Goal: Information Seeking & Learning: Learn about a topic

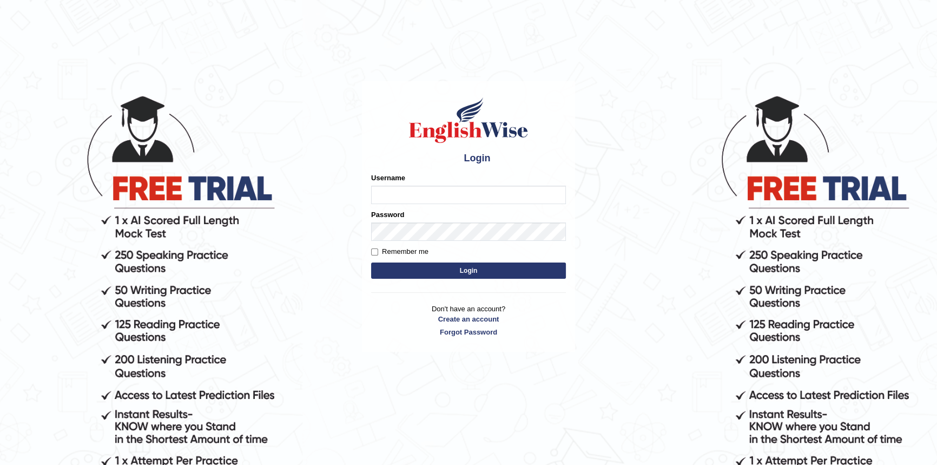
click at [410, 187] on input "Username" at bounding box center [468, 195] width 195 height 18
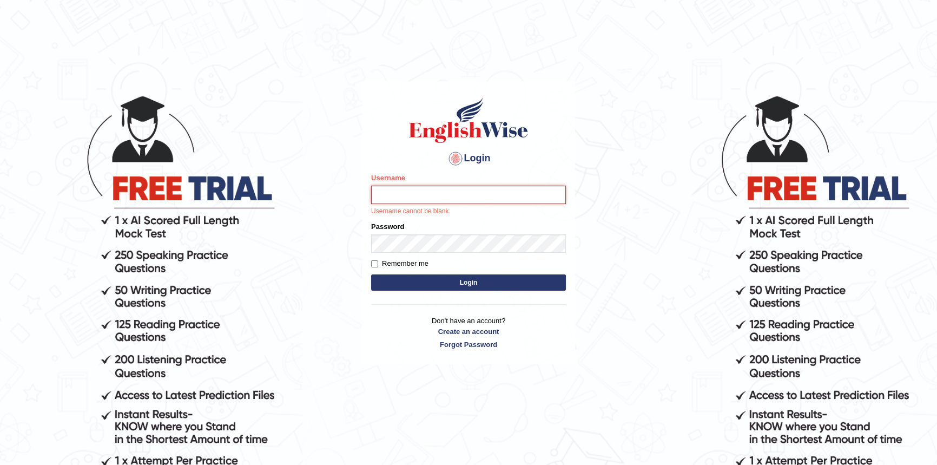
click at [426, 186] on input "Username" at bounding box center [468, 195] width 195 height 18
type input "BilalKhan"
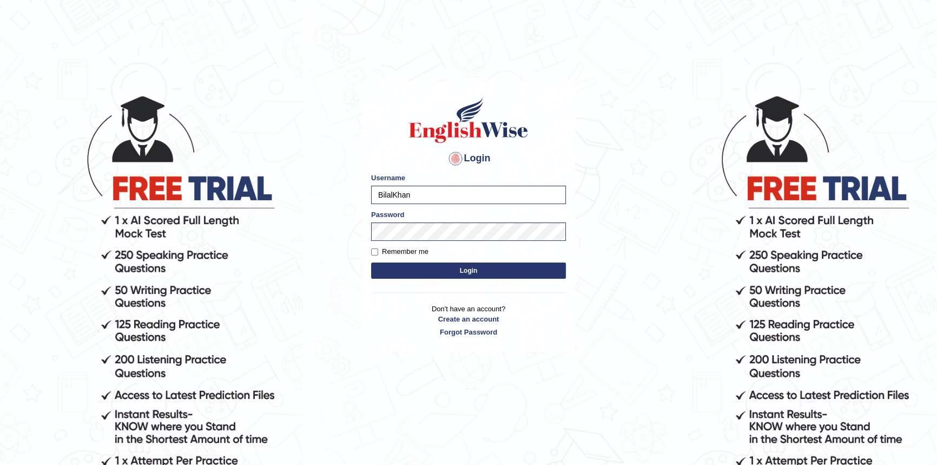
click at [444, 264] on button "Login" at bounding box center [468, 271] width 195 height 16
type input "BilalKhan"
click at [409, 264] on button "Login" at bounding box center [468, 271] width 195 height 16
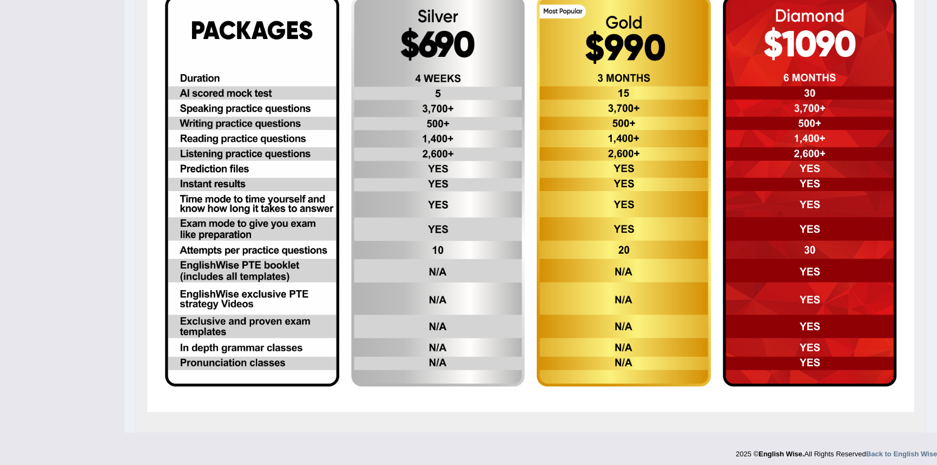
scroll to position [345, 0]
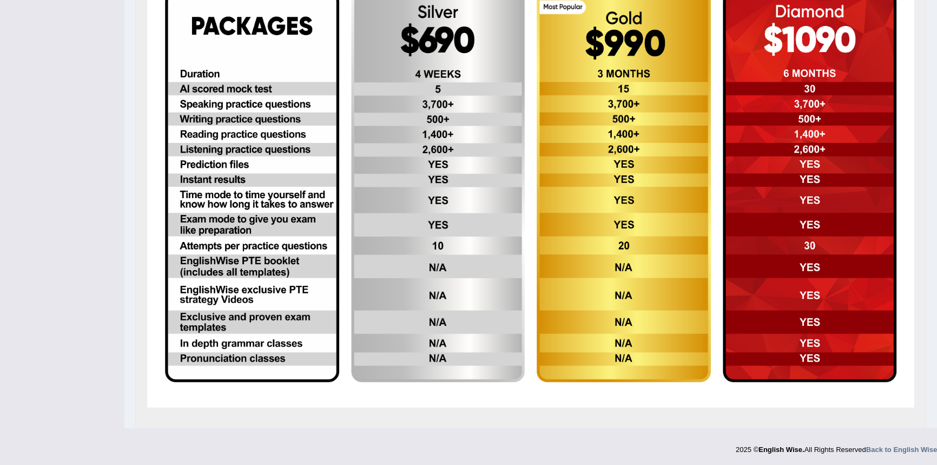
click at [233, 253] on img at bounding box center [252, 186] width 174 height 391
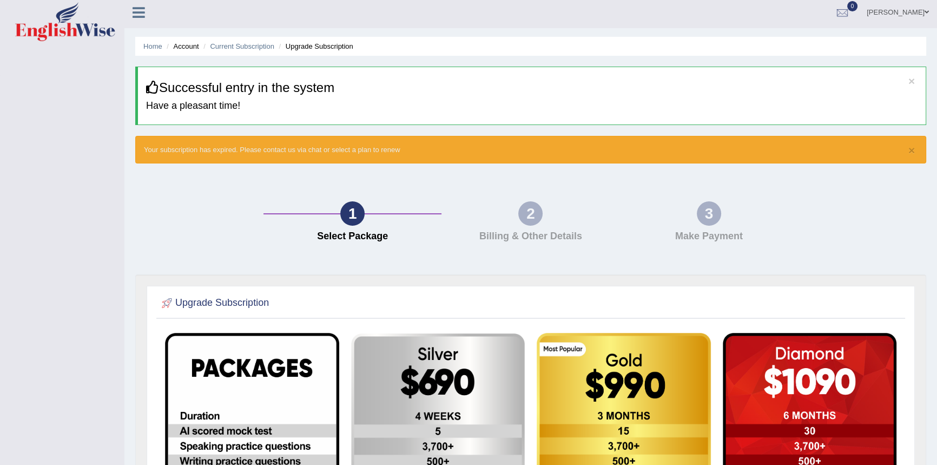
scroll to position [0, 0]
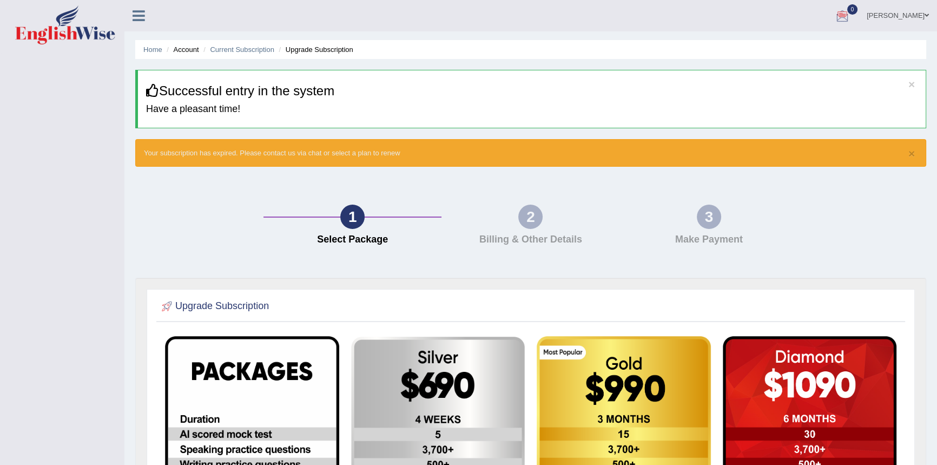
click at [157, 54] on li "Home" at bounding box center [152, 49] width 19 height 10
click at [153, 51] on link "Home" at bounding box center [152, 49] width 19 height 8
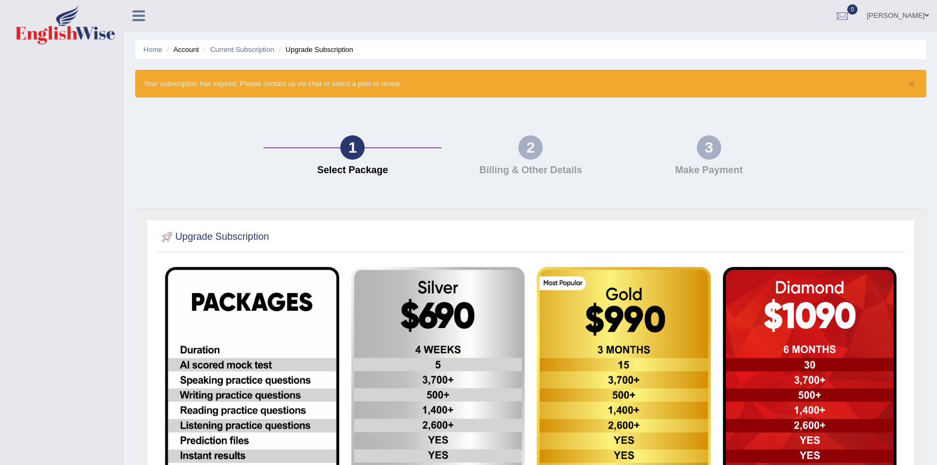
click at [902, 8] on link "Bilal Ahmad Khan" at bounding box center [898, 14] width 78 height 28
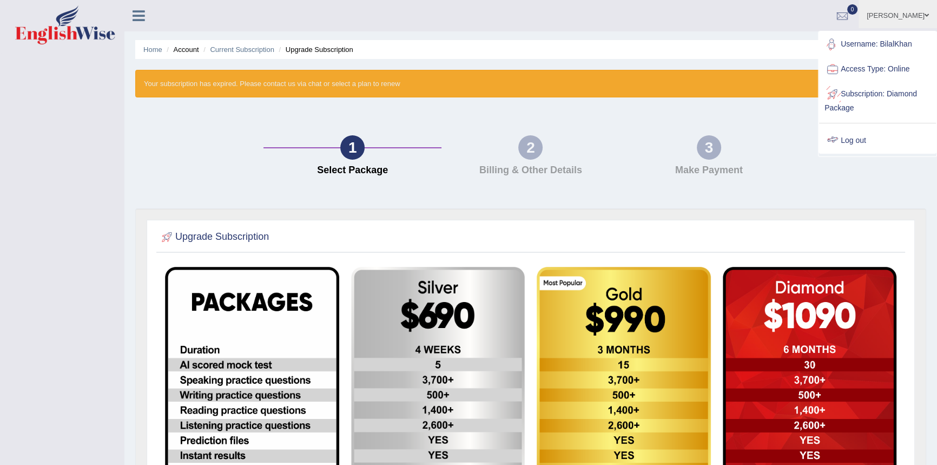
click at [854, 140] on link "Log out" at bounding box center [877, 140] width 117 height 25
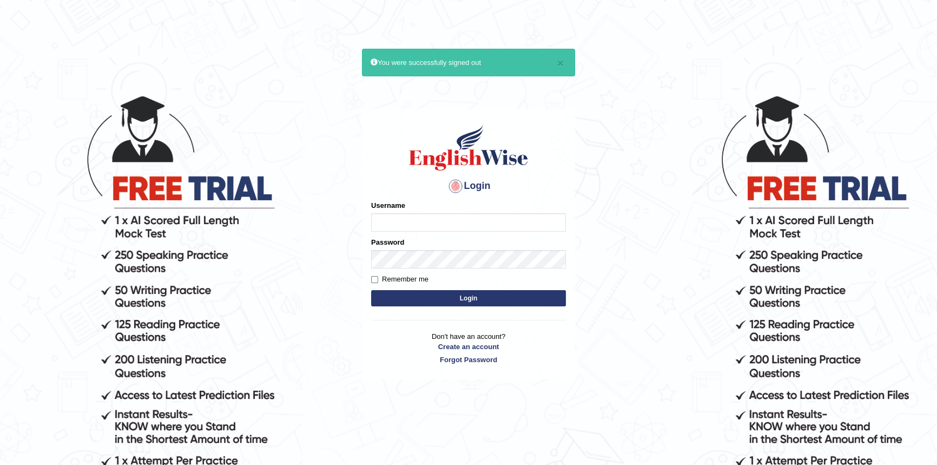
type input "Bilal16"
click at [398, 272] on form "Please fix the following errors: Username Bilal16 Password Remember me Login" at bounding box center [468, 254] width 195 height 109
click at [396, 273] on form "Please fix the following errors: Username Bilal16 Password Remember me Login" at bounding box center [468, 254] width 195 height 109
click at [398, 281] on label "Remember me" at bounding box center [399, 279] width 57 height 11
click at [378, 281] on input "Remember me" at bounding box center [374, 279] width 7 height 7
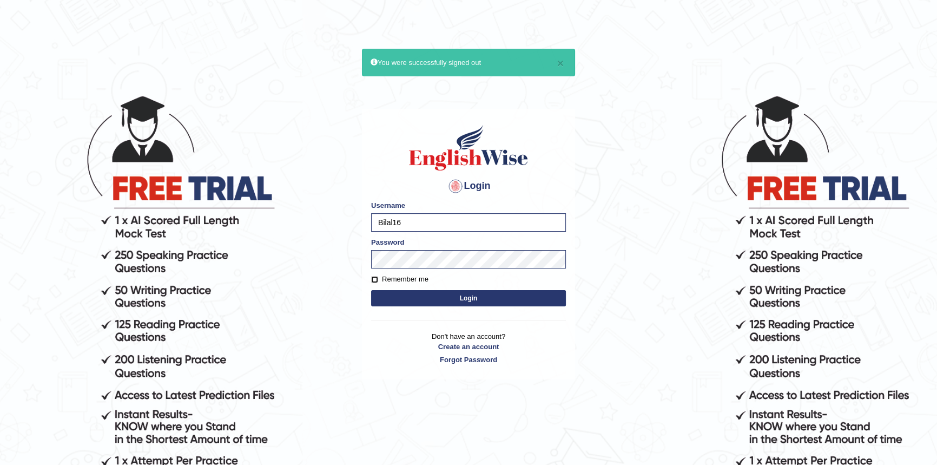
checkbox input "true"
click at [403, 292] on button "Login" at bounding box center [468, 298] width 195 height 16
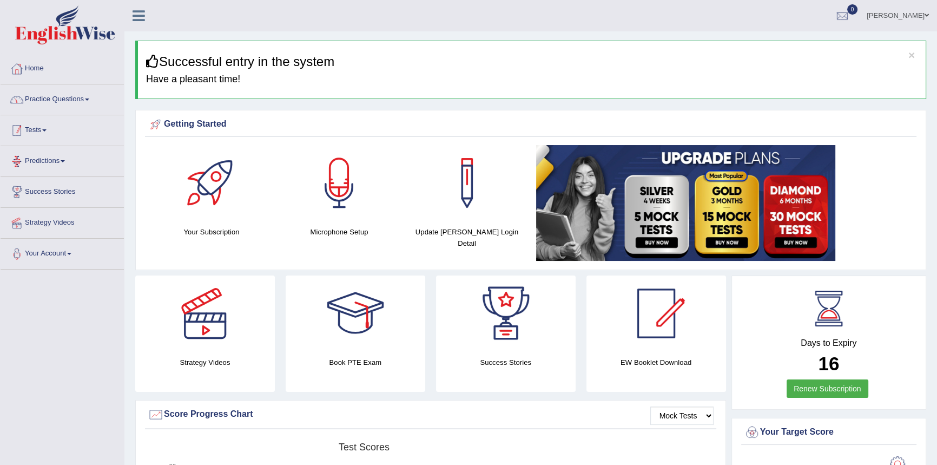
click at [76, 93] on link "Practice Questions" at bounding box center [62, 97] width 123 height 27
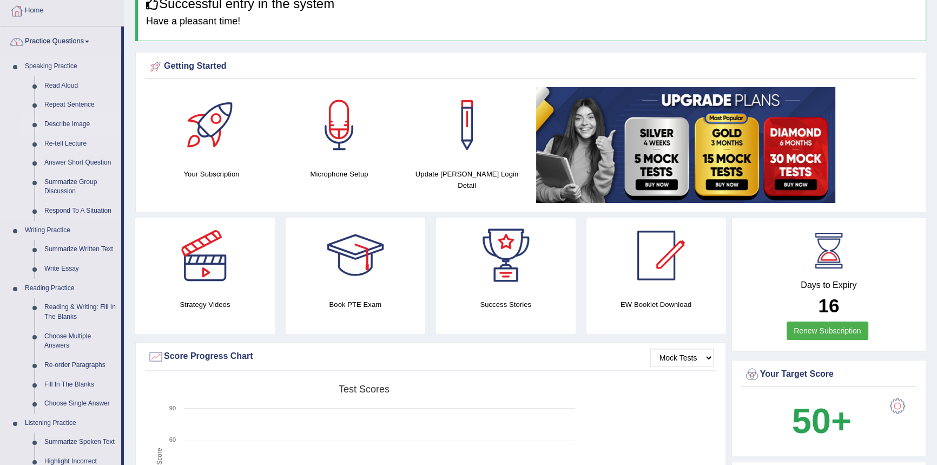
scroll to position [82, 0]
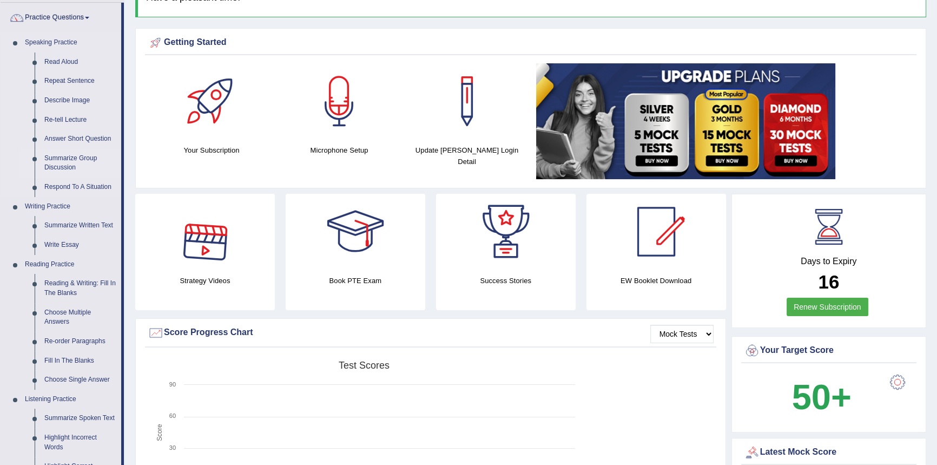
click at [74, 155] on link "Summarize Group Discussion" at bounding box center [81, 163] width 82 height 29
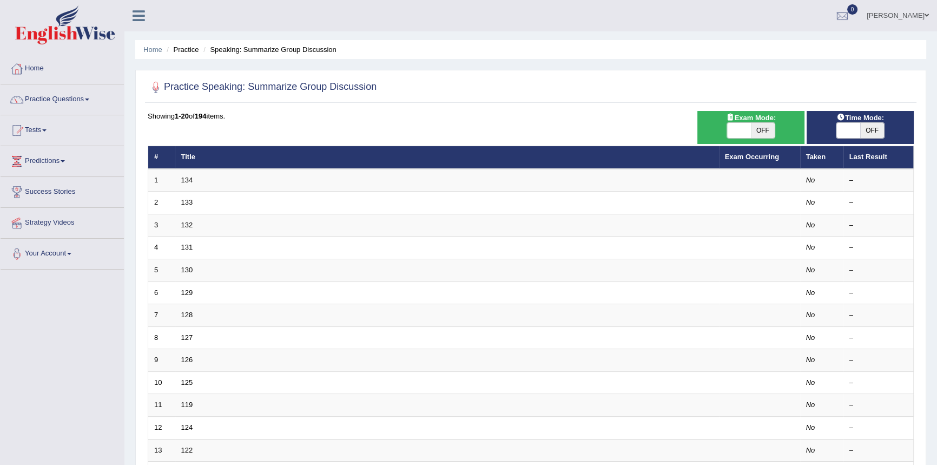
scroll to position [82, 0]
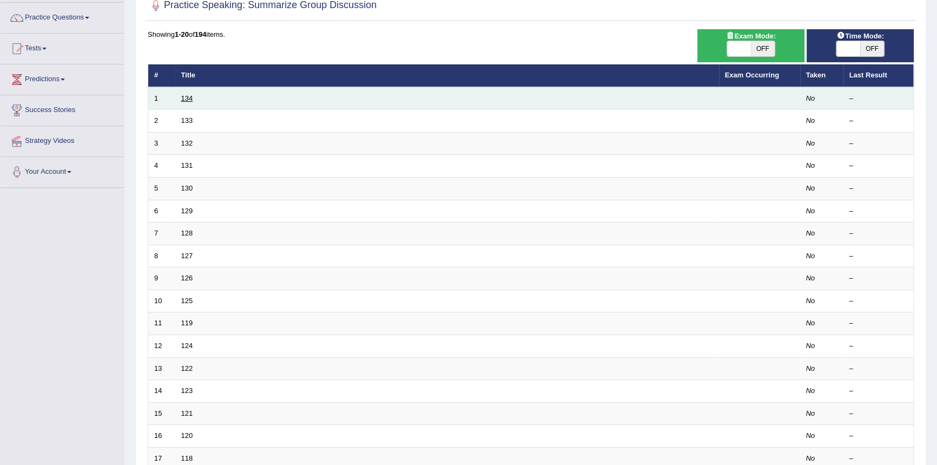
click at [182, 100] on link "134" at bounding box center [187, 98] width 12 height 8
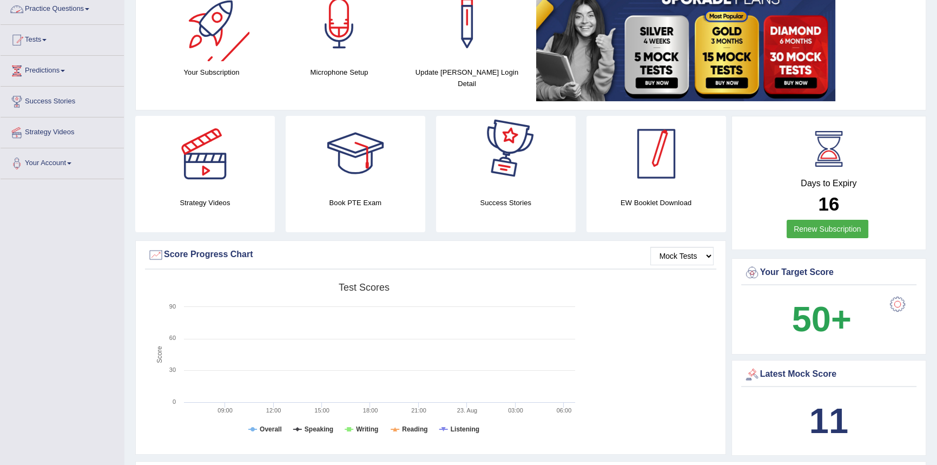
click at [576, 201] on h4 "EW Booklet Download" at bounding box center [506, 202] width 140 height 11
click at [657, 153] on div at bounding box center [657, 154] width 76 height 76
